Goal: Information Seeking & Learning: Stay updated

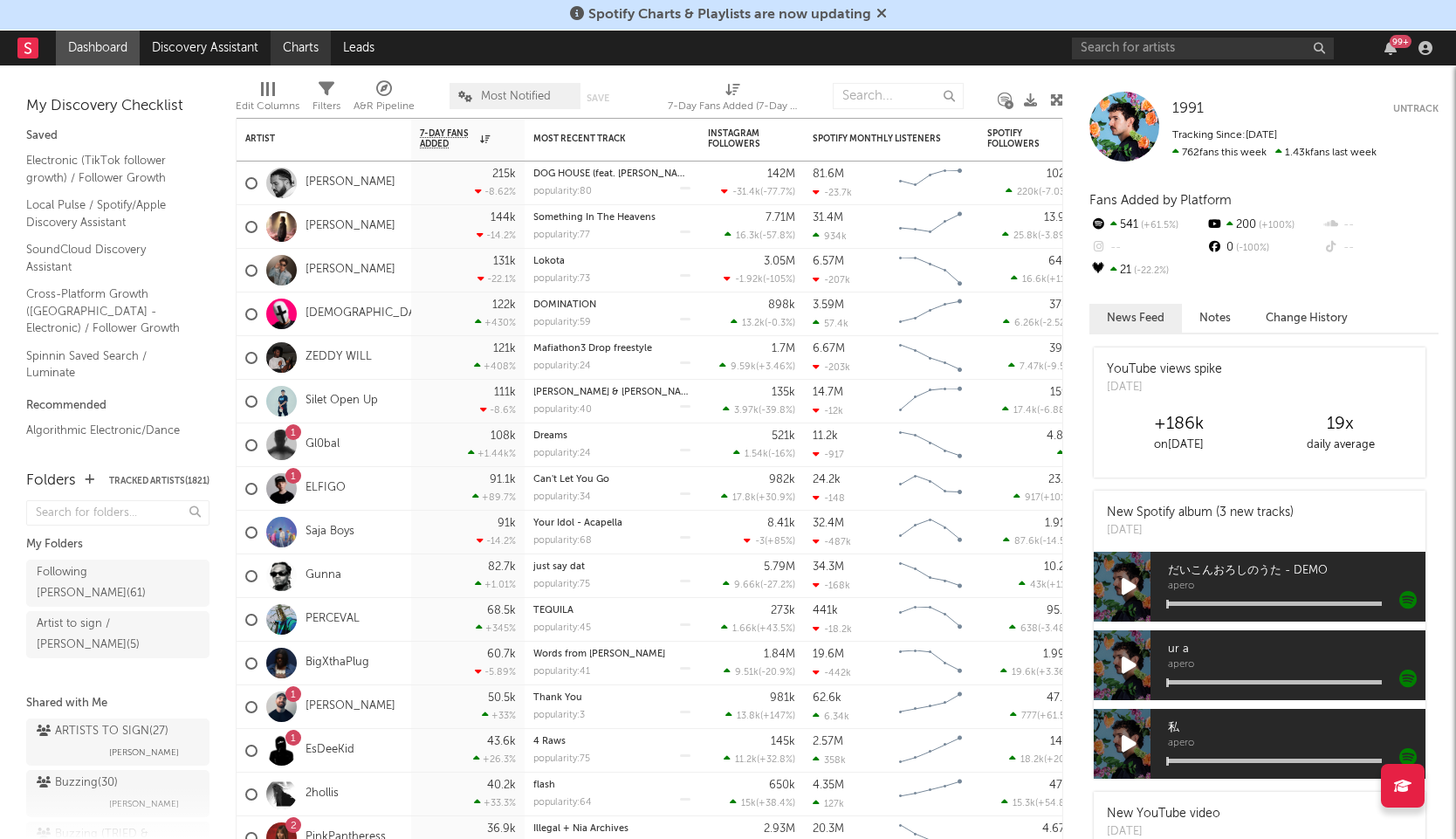
click at [321, 44] on link "Charts" at bounding box center [300, 48] width 61 height 35
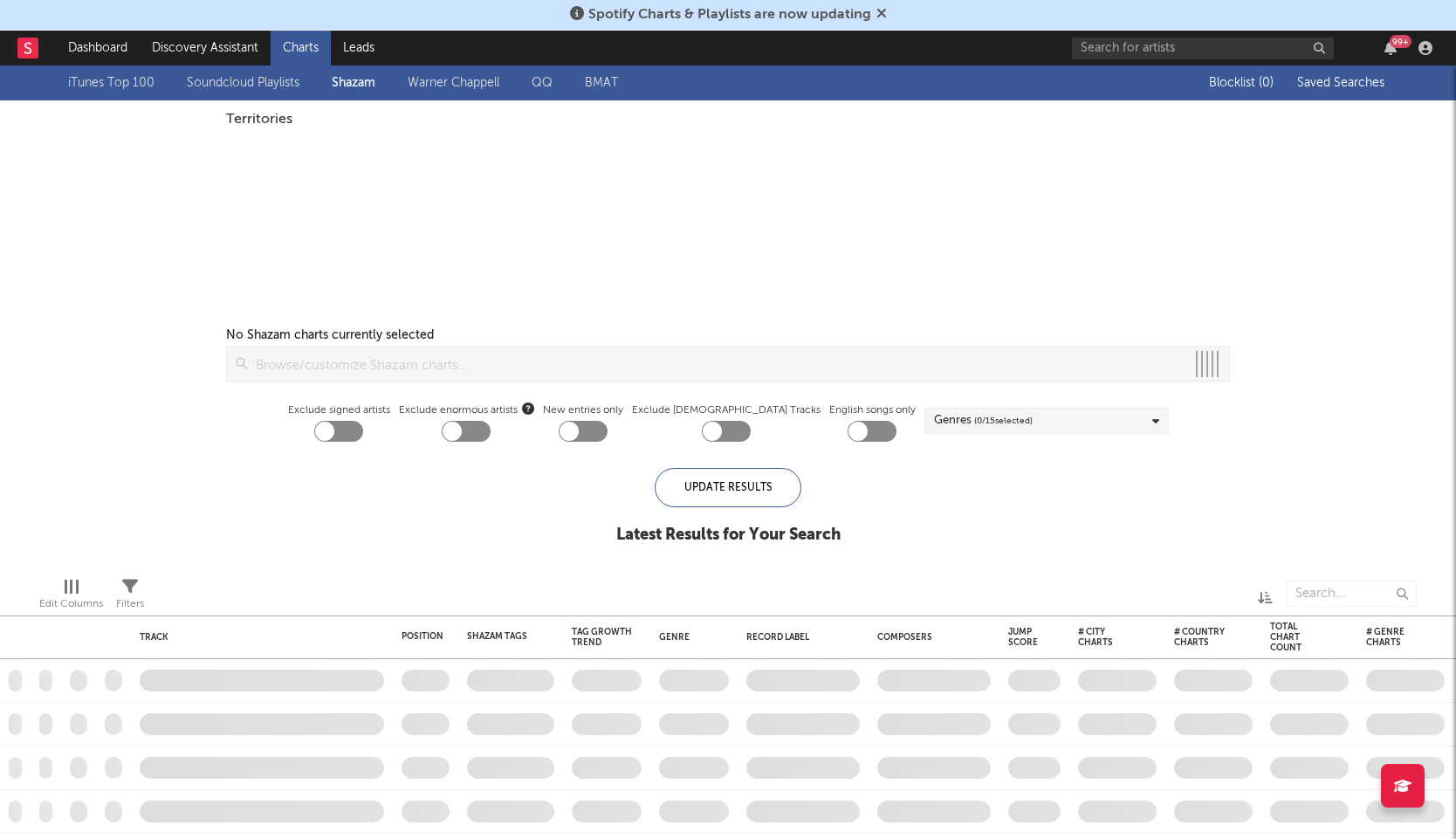
checkbox input "true"
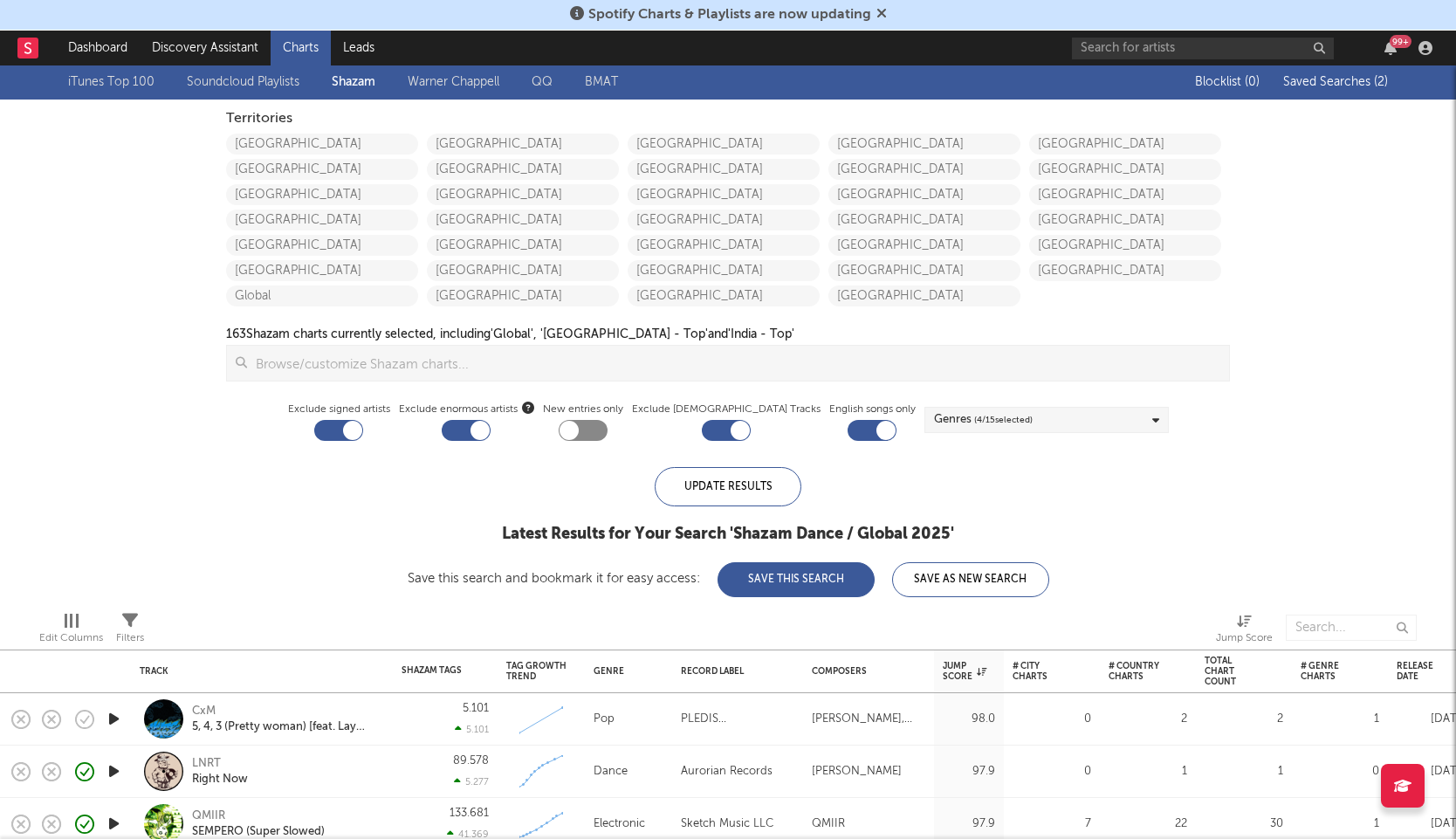
click at [118, 725] on icon "button" at bounding box center [113, 719] width 18 height 22
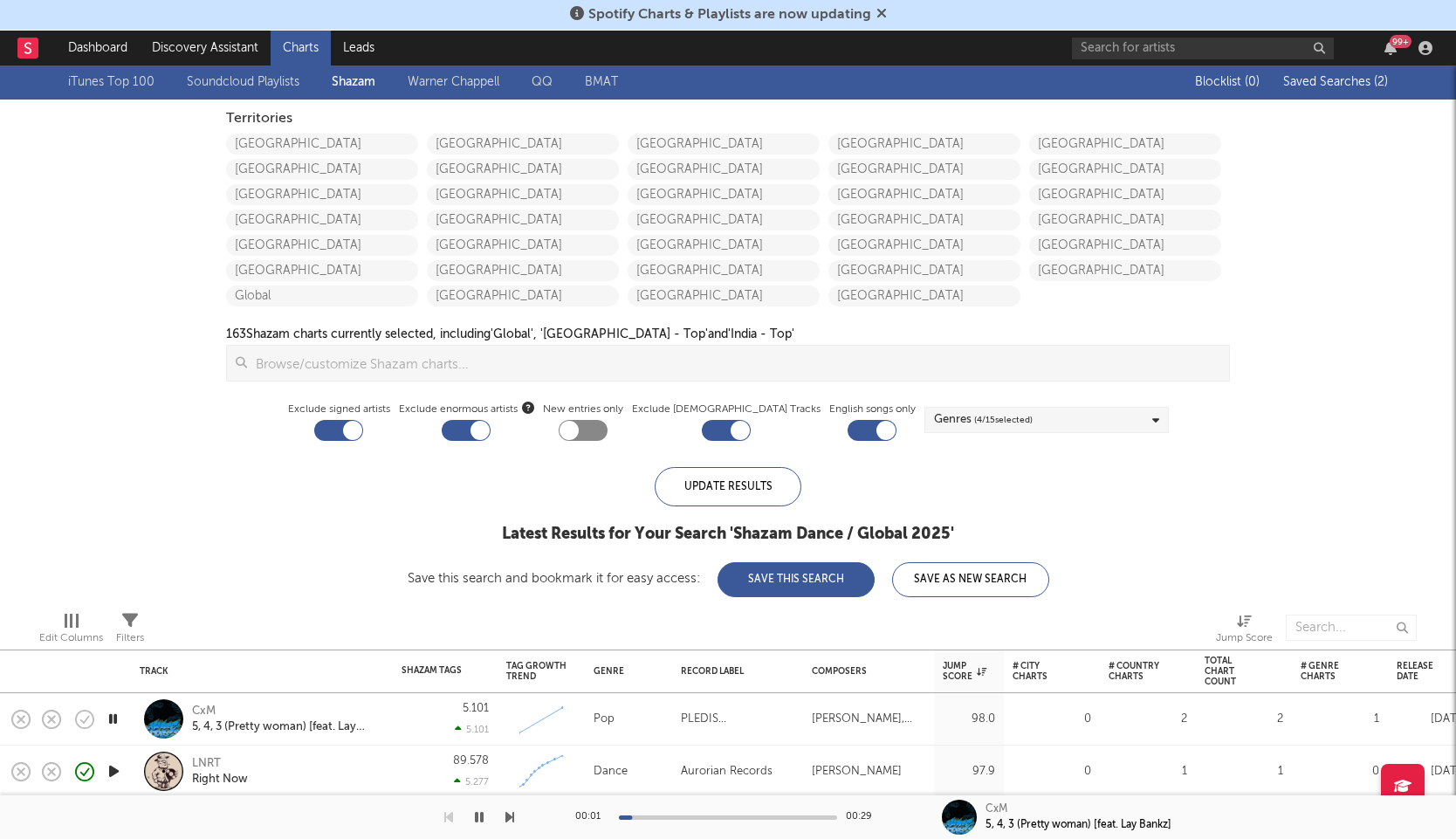
click at [115, 713] on icon "button" at bounding box center [113, 719] width 16 height 22
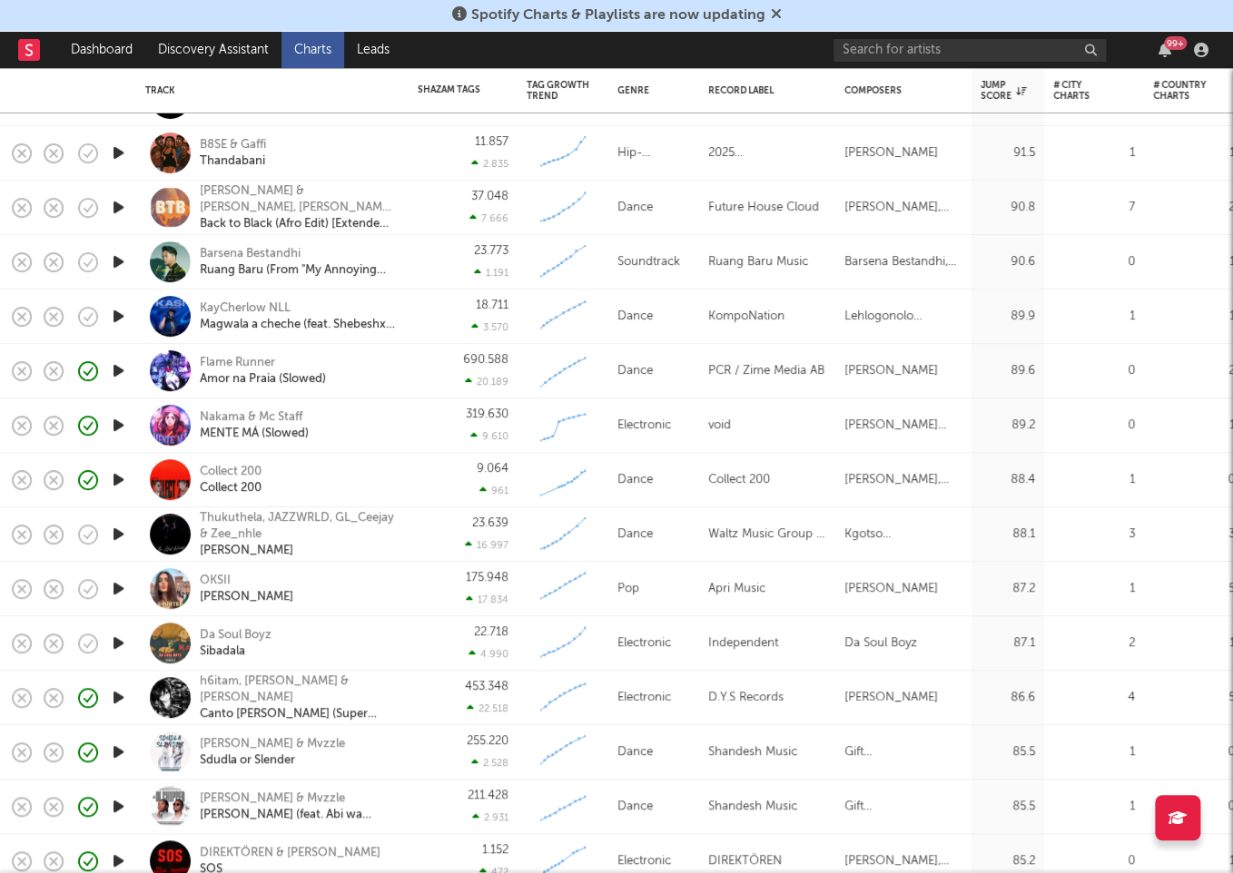
click at [123, 638] on icon "button" at bounding box center [118, 643] width 19 height 23
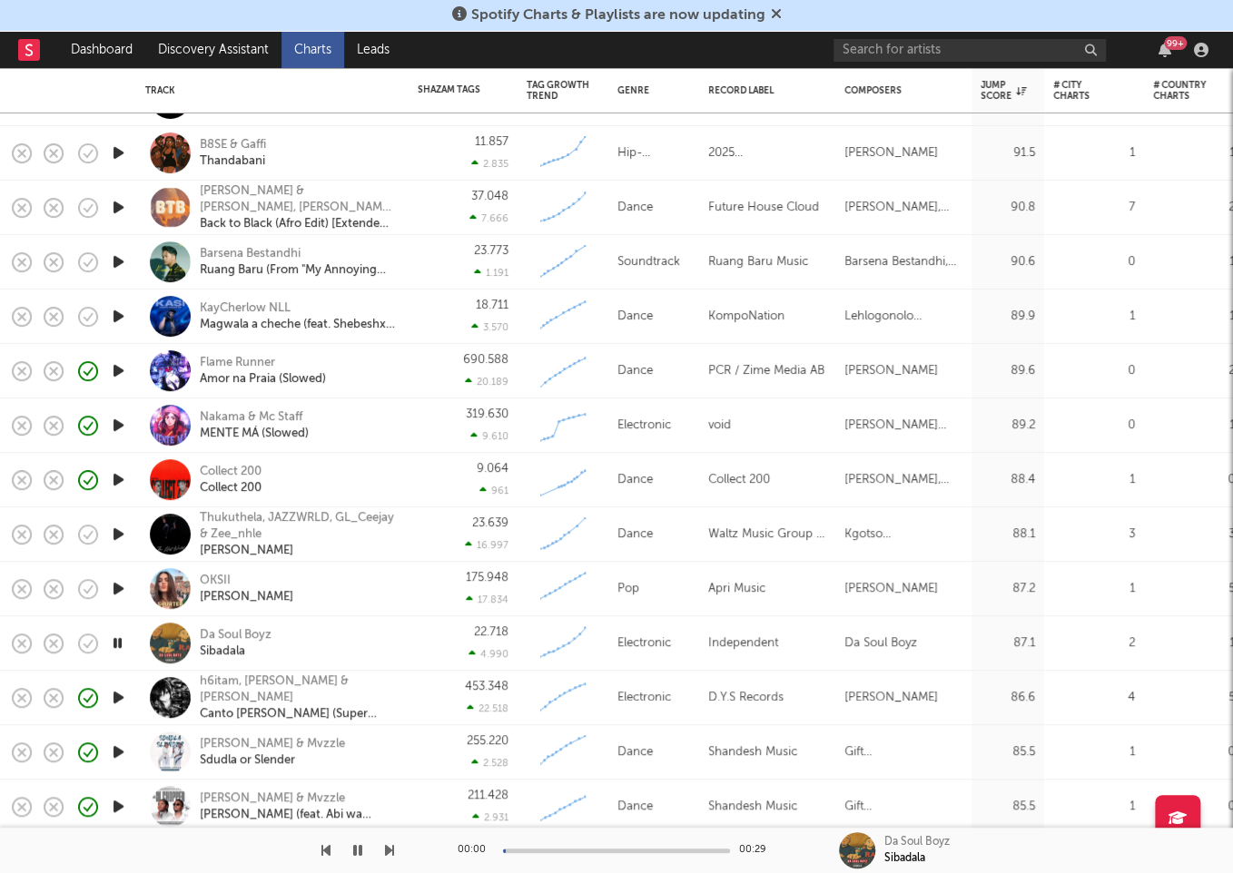
click at [123, 638] on icon "button" at bounding box center [117, 643] width 17 height 23
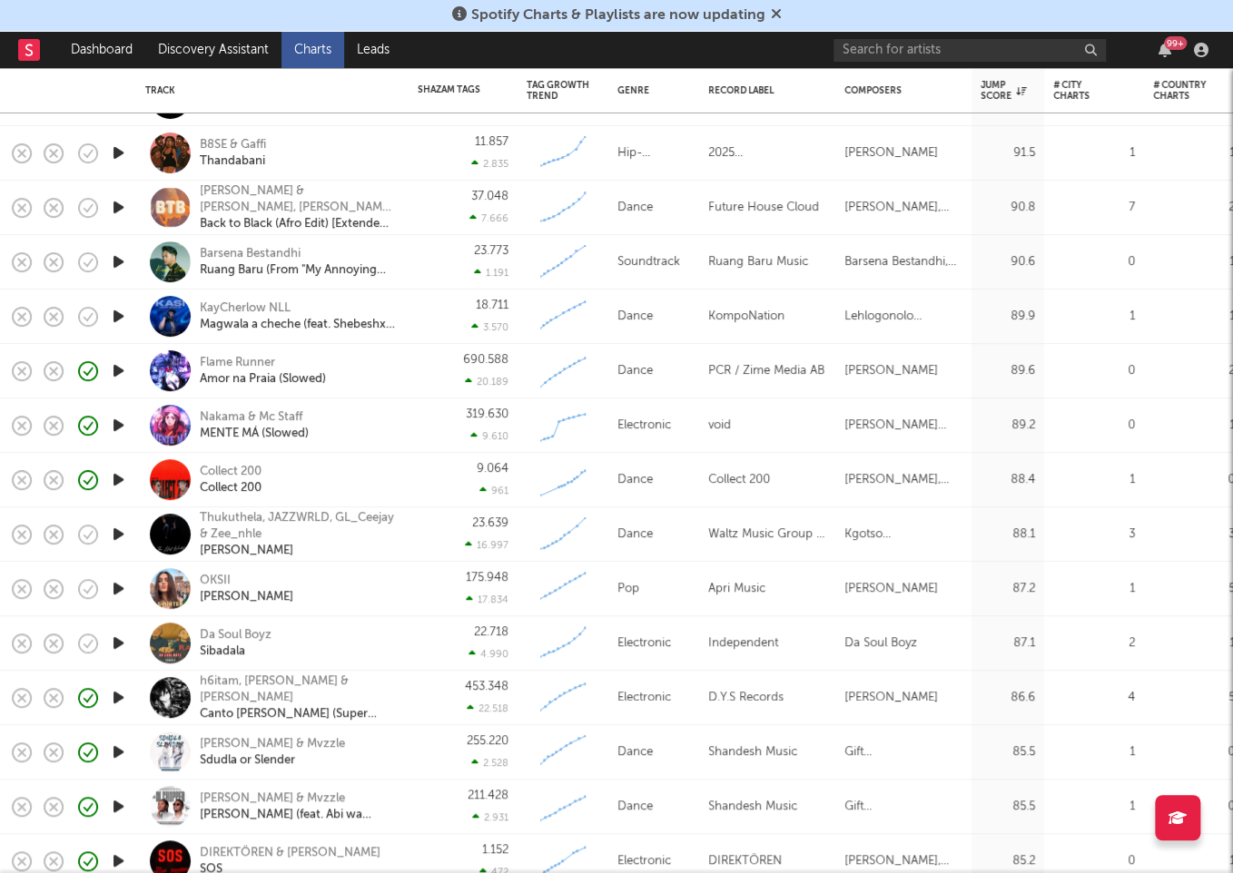
click at [303, 56] on link "Charts" at bounding box center [312, 50] width 63 height 36
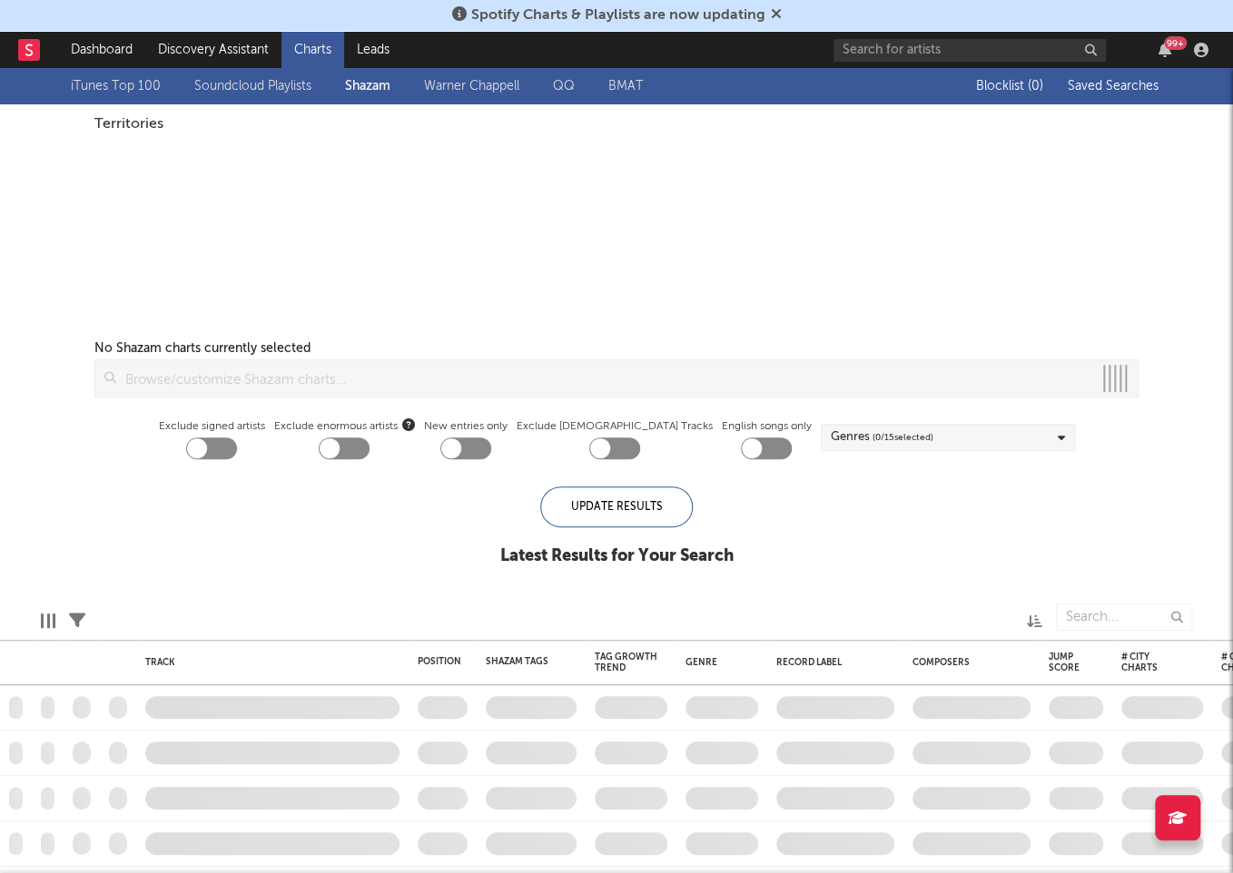
checkbox input "true"
